Goal: Transaction & Acquisition: Download file/media

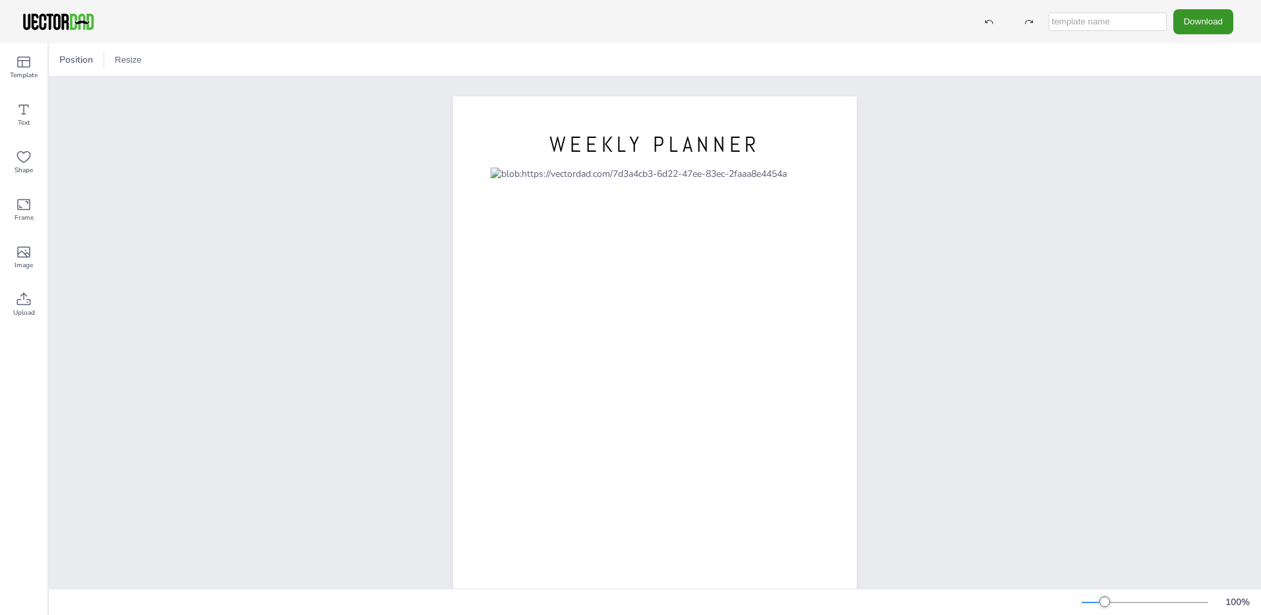
click at [1207, 24] on button "Download" at bounding box center [1203, 21] width 60 height 24
click at [1082, 20] on input "text" at bounding box center [1108, 22] width 118 height 18
type input "weekly planner adhd"
click at [1218, 23] on button "Download" at bounding box center [1203, 21] width 60 height 24
click at [1177, 156] on li "PDF" at bounding box center [1207, 161] width 108 height 27
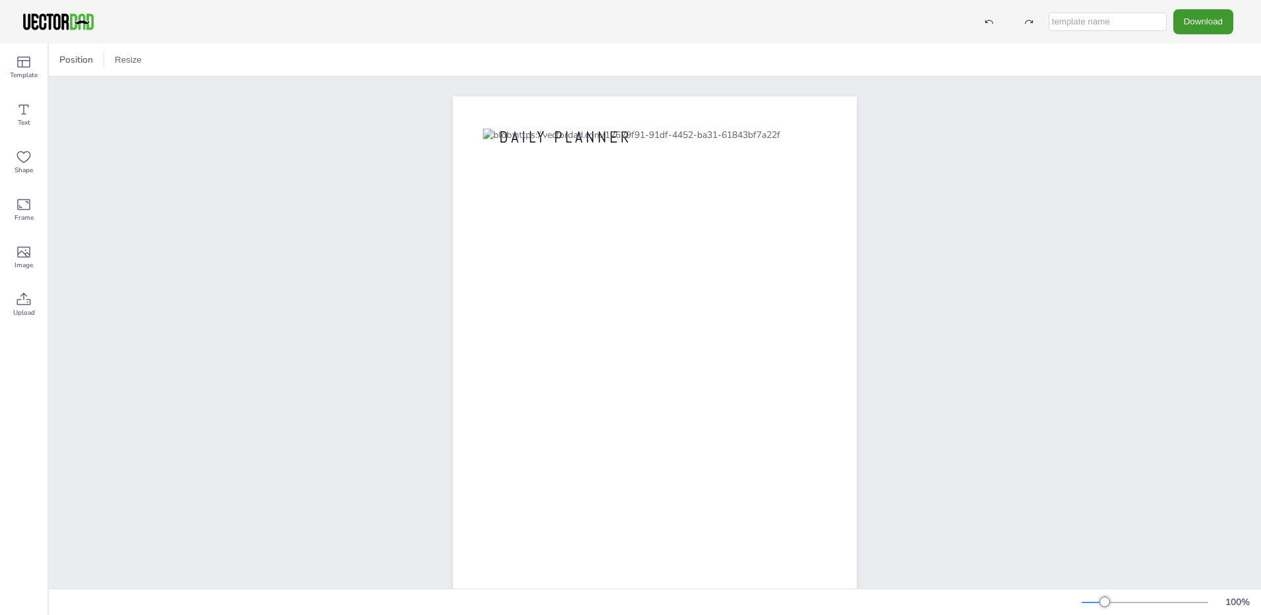
click at [1104, 22] on input "text" at bounding box center [1108, 22] width 118 height 18
type input "daily planner [MEDICAL_DATA]"
click at [1210, 20] on button "Download" at bounding box center [1203, 21] width 60 height 24
click at [1210, 160] on li "PDF" at bounding box center [1207, 161] width 108 height 27
